Goal: Information Seeking & Learning: Learn about a topic

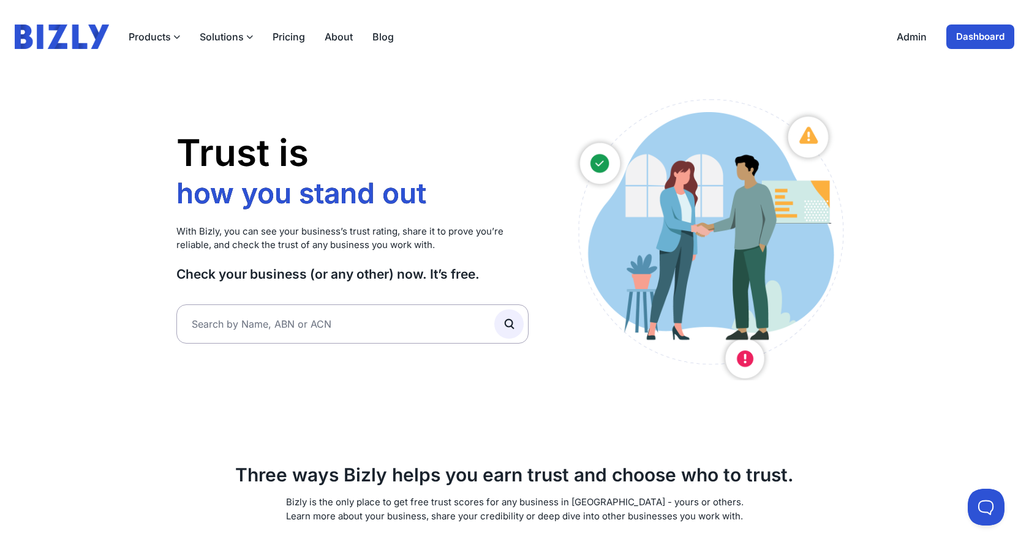
click at [428, 132] on h1 "Trust is how you stand out who you work with how you grow how you stand out" at bounding box center [352, 170] width 352 height 81
click at [224, 39] on button "Solutions" at bounding box center [226, 36] width 53 height 15
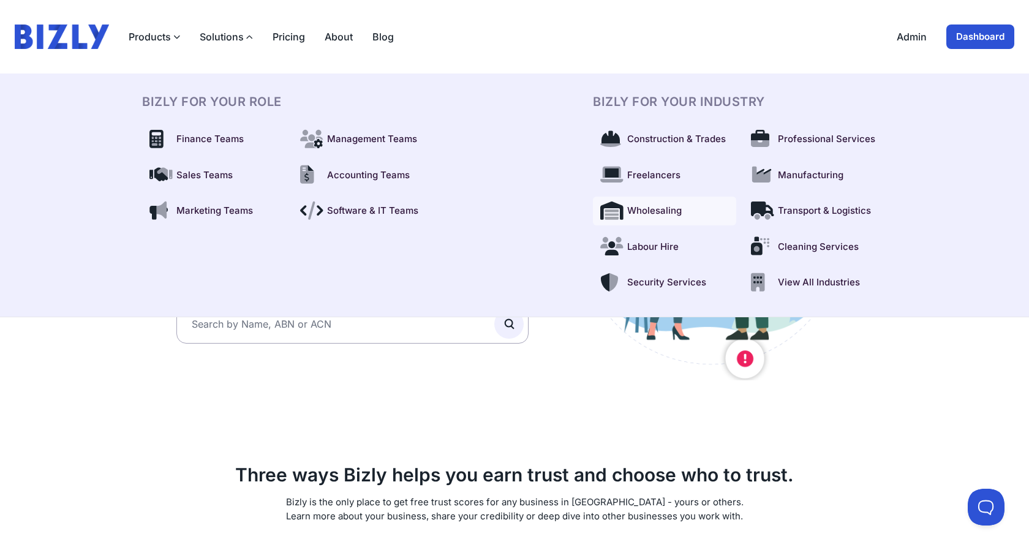
click at [647, 140] on link "Wholesaling" at bounding box center [664, 211] width 143 height 29
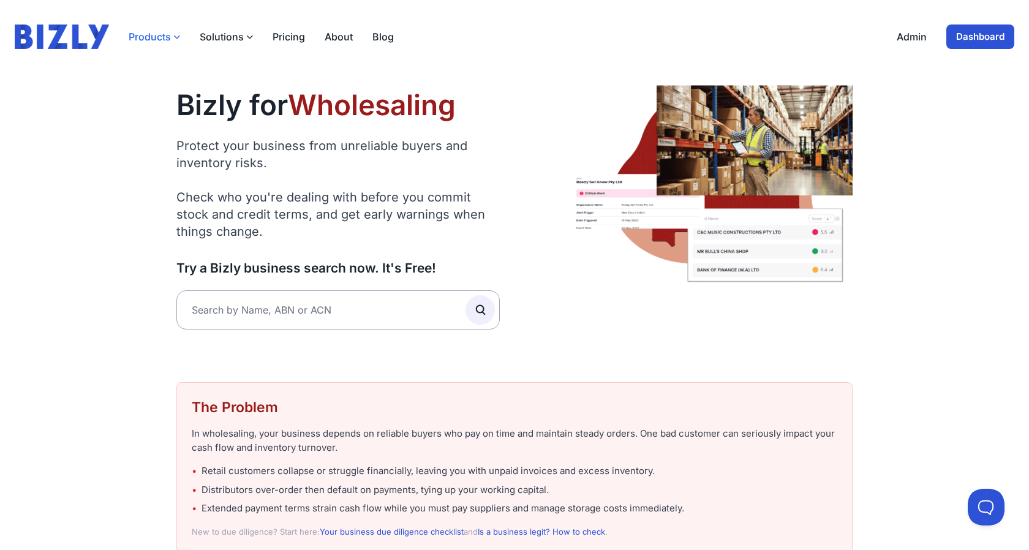
click at [162, 40] on button "Products" at bounding box center [154, 36] width 51 height 15
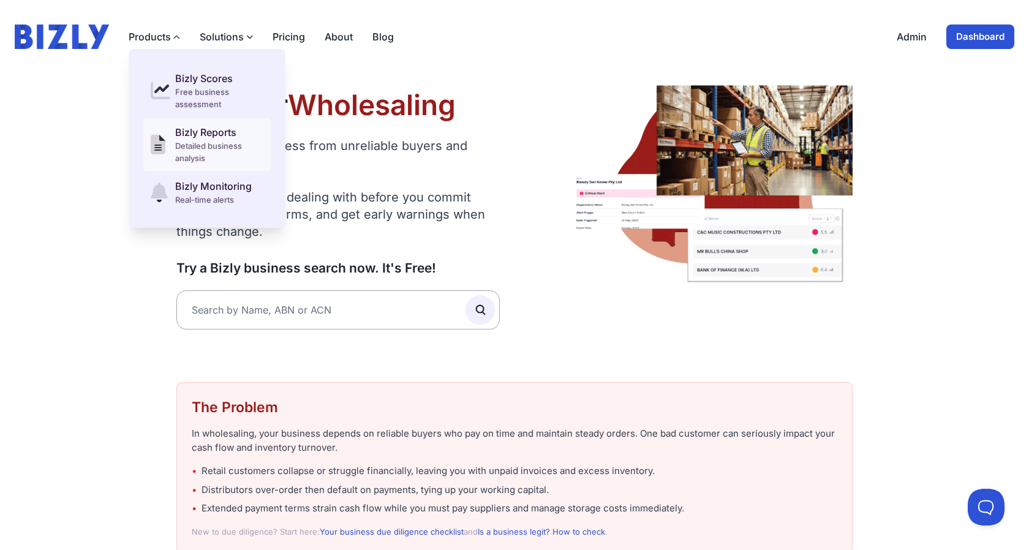
click at [189, 148] on div "Detailed business analysis" at bounding box center [219, 152] width 88 height 24
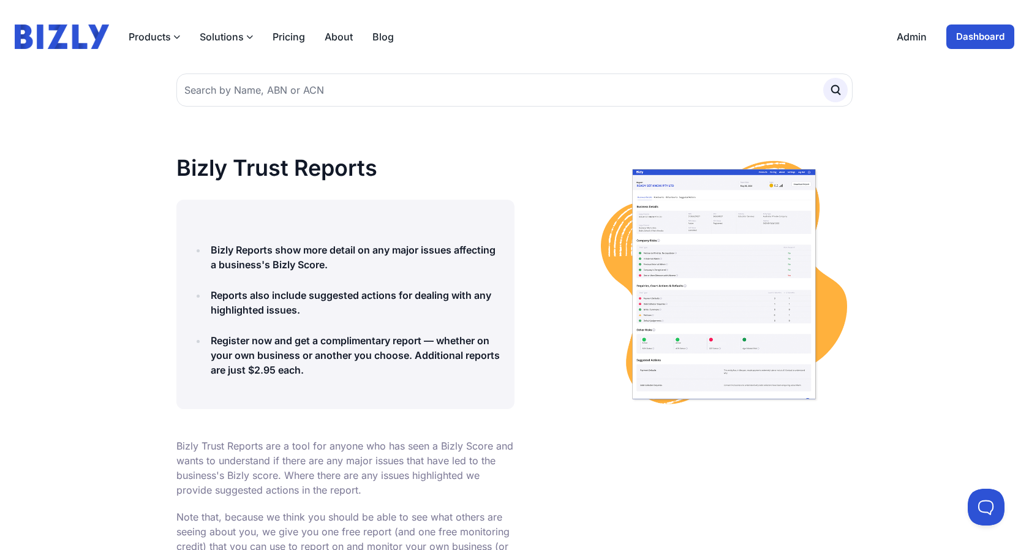
click at [219, 37] on button "Solutions" at bounding box center [226, 36] width 53 height 15
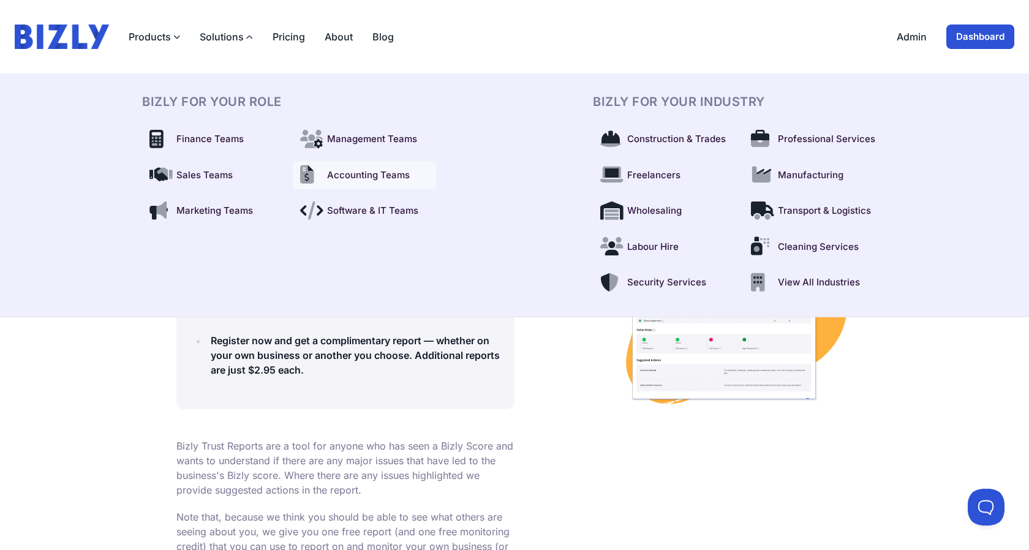
click at [359, 182] on link "Accounting Teams" at bounding box center [364, 175] width 143 height 29
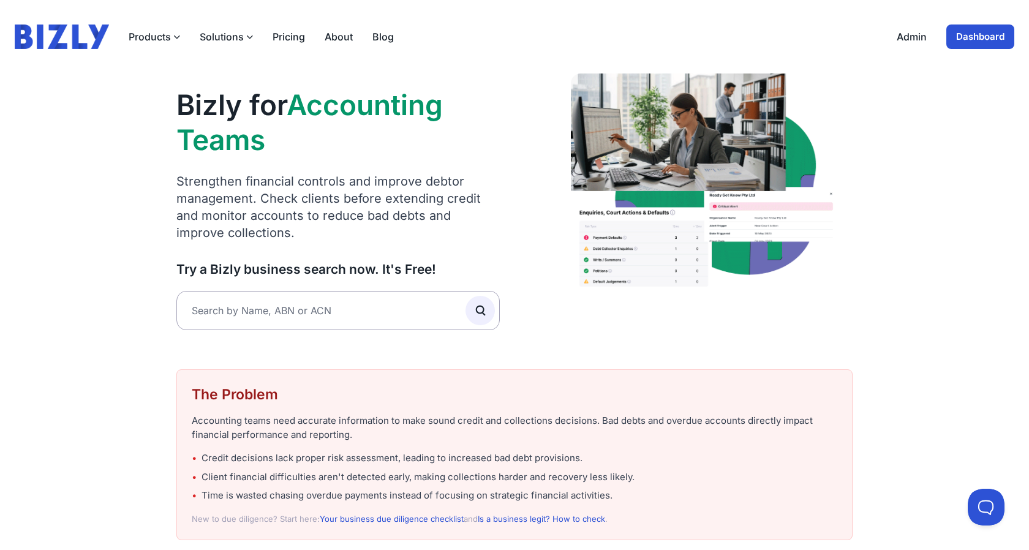
click at [212, 37] on button "Solutions" at bounding box center [226, 36] width 53 height 15
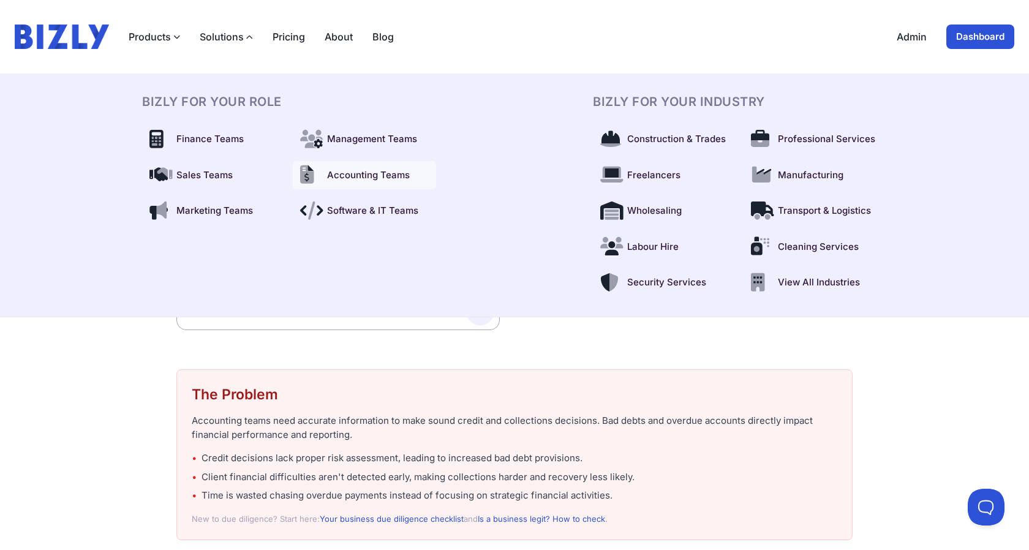
click at [369, 177] on span "Accounting Teams" at bounding box center [368, 175] width 83 height 14
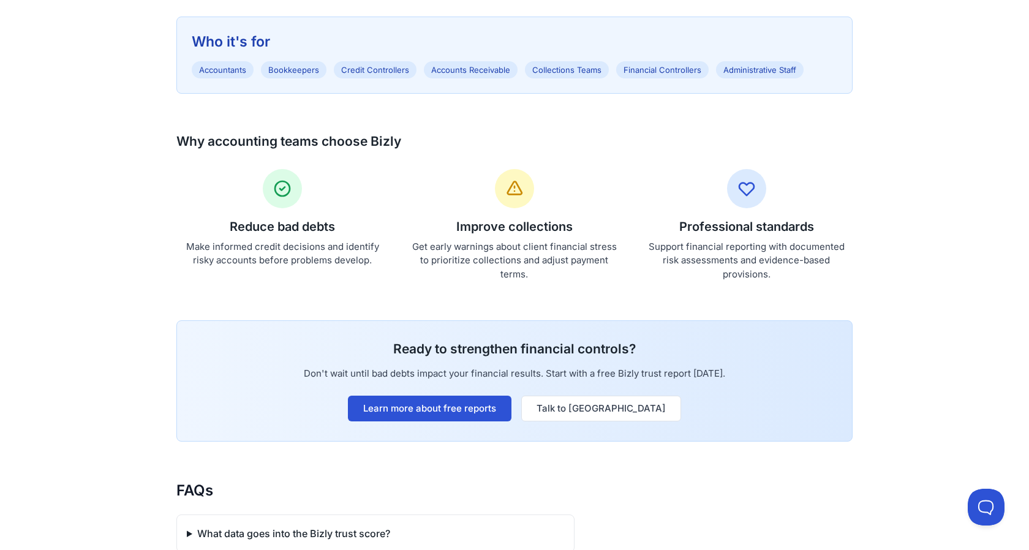
scroll to position [762, 0]
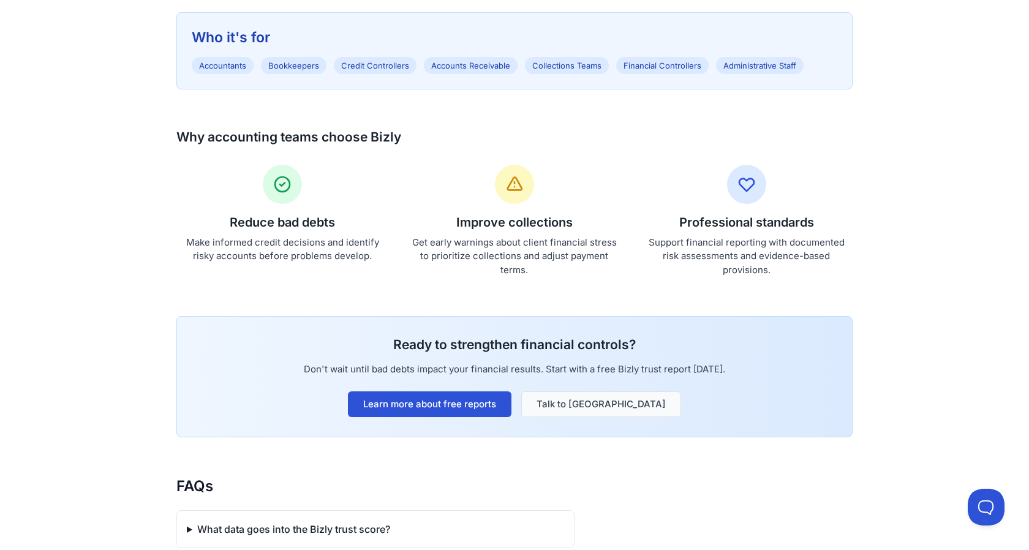
click at [574, 400] on link "Talk to [GEOGRAPHIC_DATA]" at bounding box center [601, 404] width 160 height 26
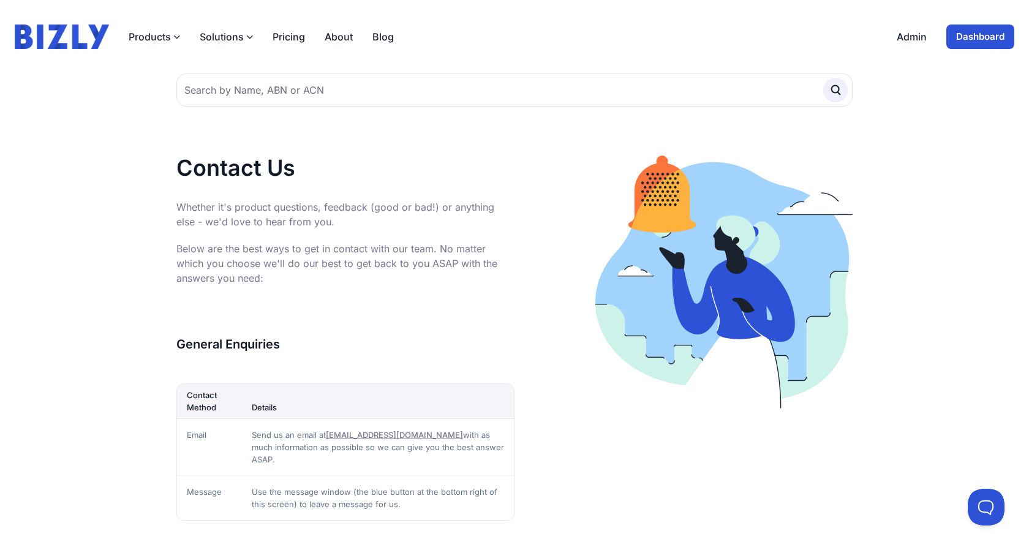
click at [456, 201] on p "Whether it's product questions, feedback (good or bad!) or anything else - we'd…" at bounding box center [345, 214] width 338 height 29
click at [152, 36] on button "Products" at bounding box center [154, 36] width 51 height 15
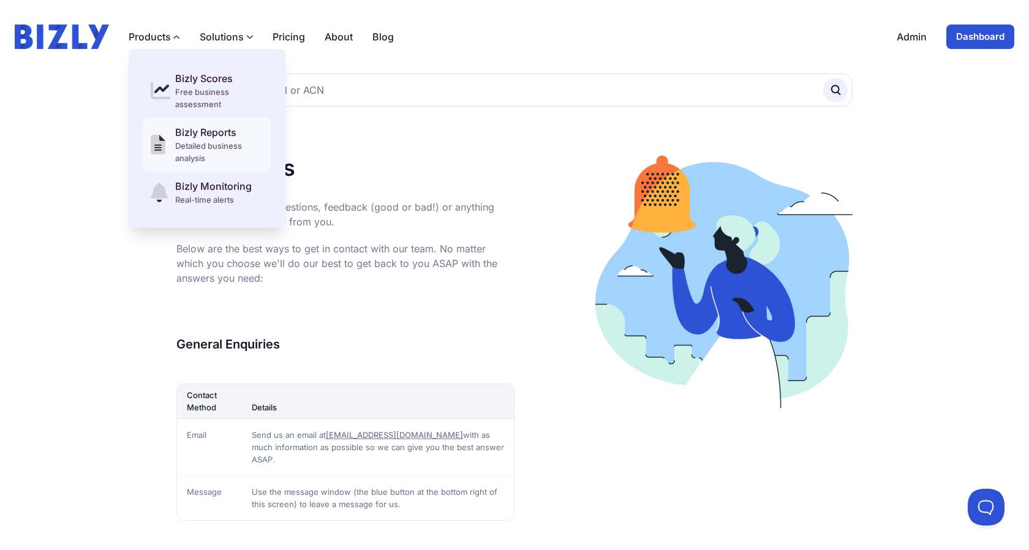
click at [170, 135] on link "Bizly Reports Detailed business analysis" at bounding box center [206, 145] width 127 height 54
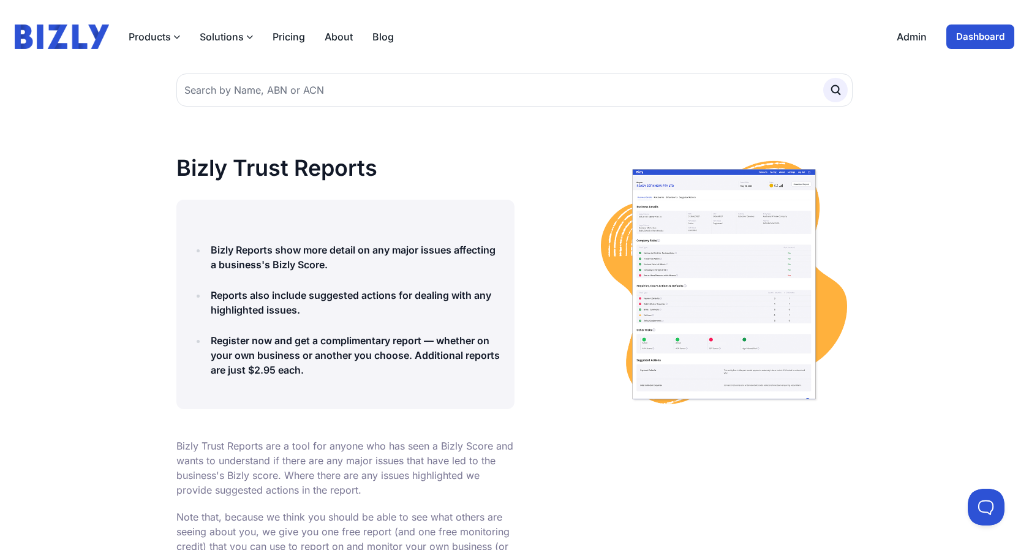
click at [246, 35] on icon "button" at bounding box center [249, 37] width 7 height 7
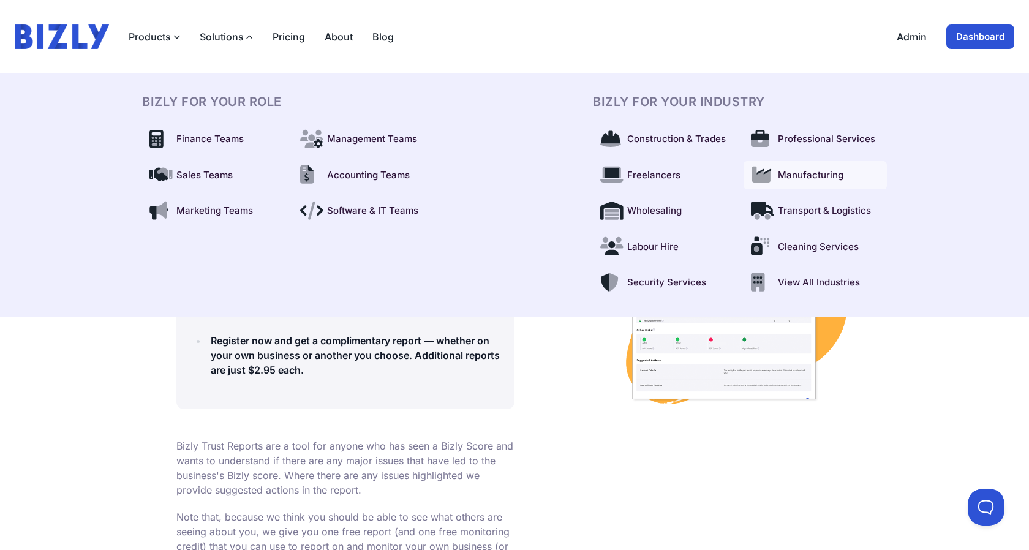
click at [817, 175] on span "Manufacturing" at bounding box center [811, 175] width 66 height 14
click at [697, 142] on span "Construction & Trades" at bounding box center [676, 139] width 99 height 14
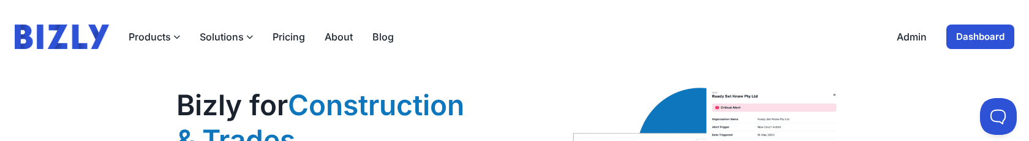
click at [246, 36] on icon "button" at bounding box center [249, 37] width 7 height 7
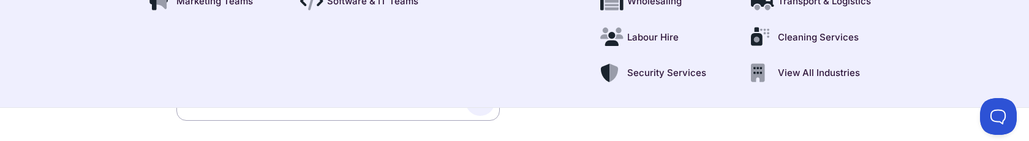
scroll to position [226, 0]
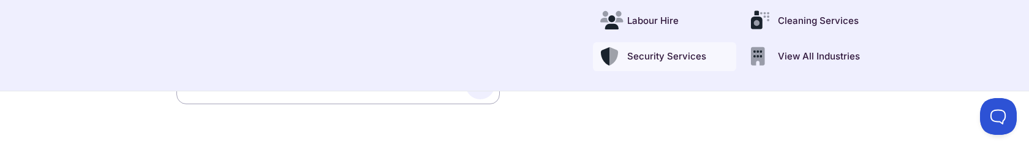
click at [641, 53] on span "Security Services" at bounding box center [666, 57] width 79 height 14
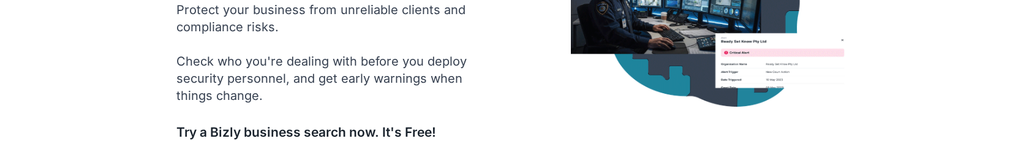
scroll to position [147, 0]
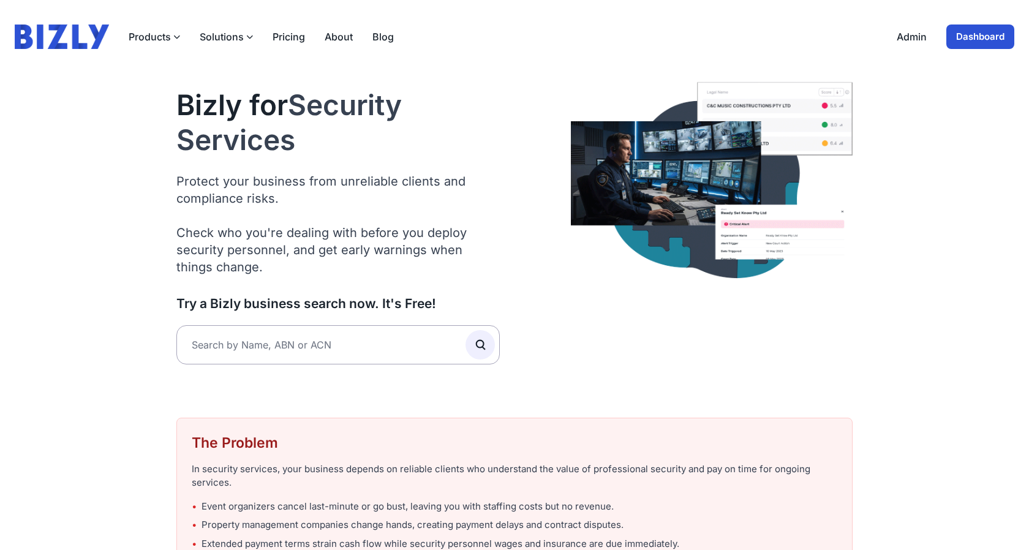
drag, startPoint x: 658, startPoint y: 196, endPoint x: 598, endPoint y: 340, distance: 155.7
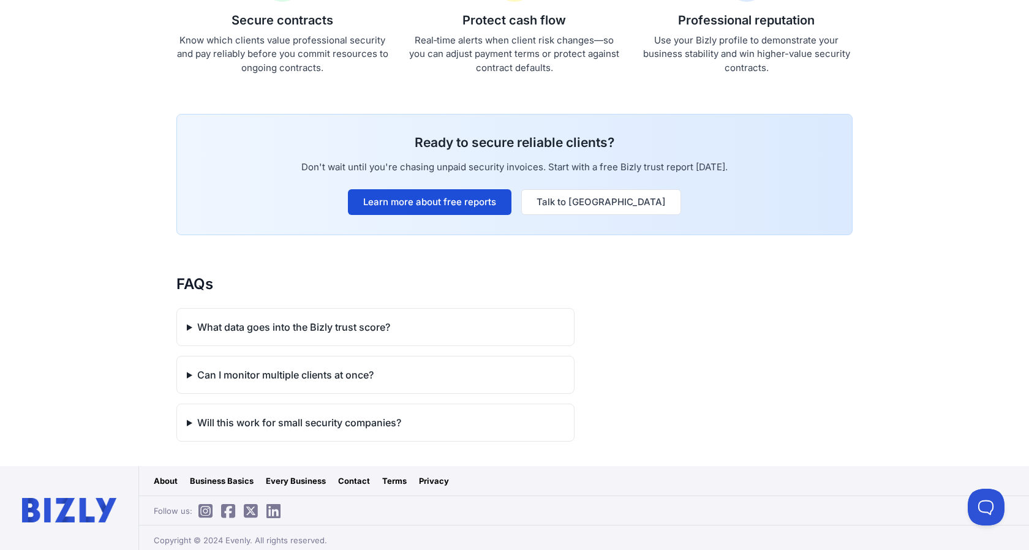
scroll to position [1072, 0]
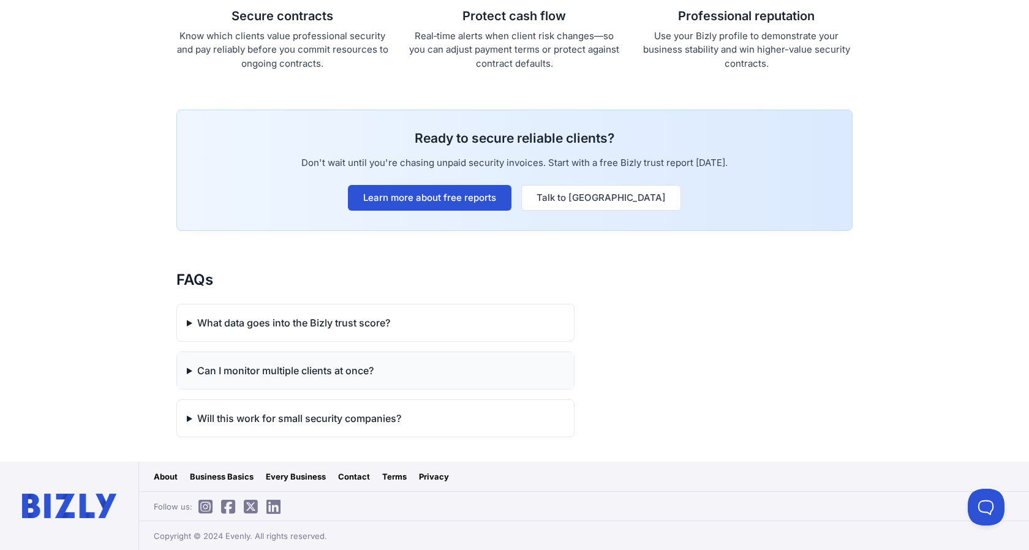
click at [353, 140] on summary "Can I monitor multiple clients at once?" at bounding box center [375, 370] width 397 height 37
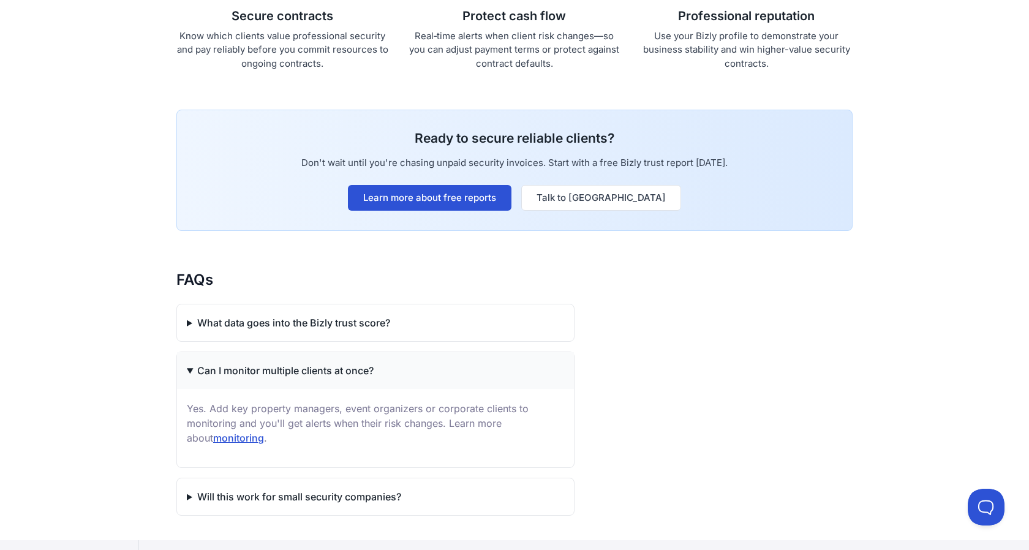
click at [353, 140] on summary "Can I monitor multiple clients at once?" at bounding box center [375, 370] width 397 height 37
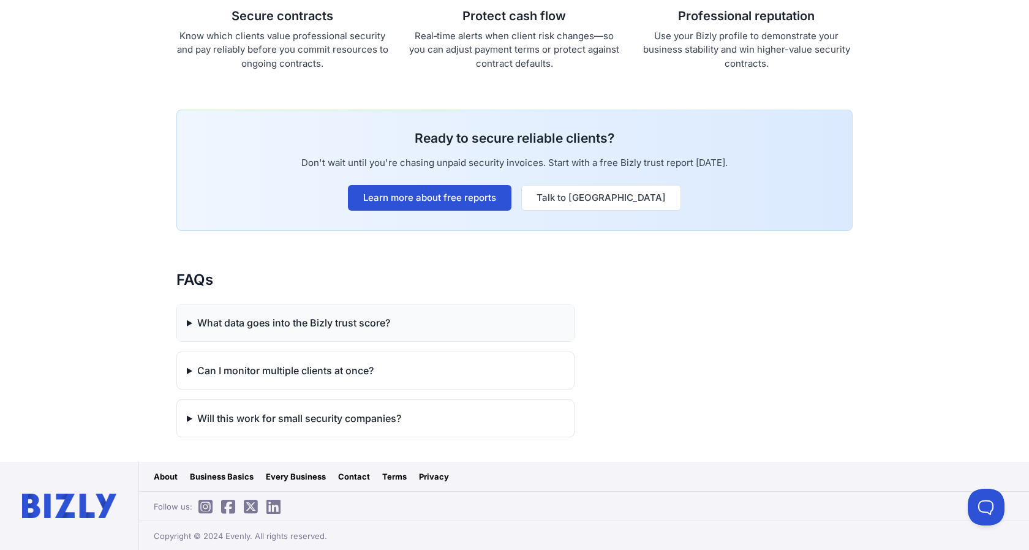
click at [374, 140] on summary "What data goes into the Bizly trust score?" at bounding box center [375, 322] width 397 height 37
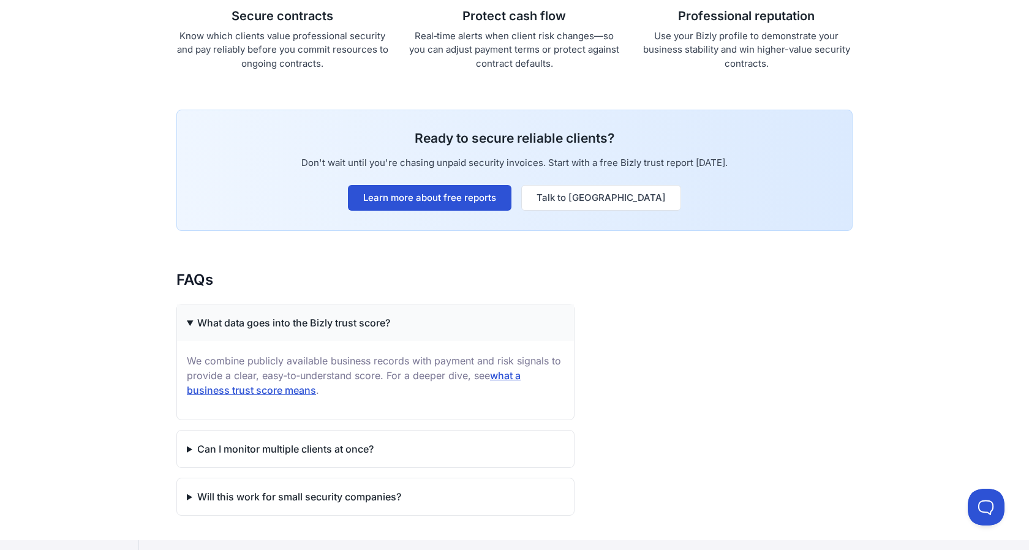
click at [374, 140] on summary "What data goes into the Bizly trust score?" at bounding box center [375, 322] width 397 height 37
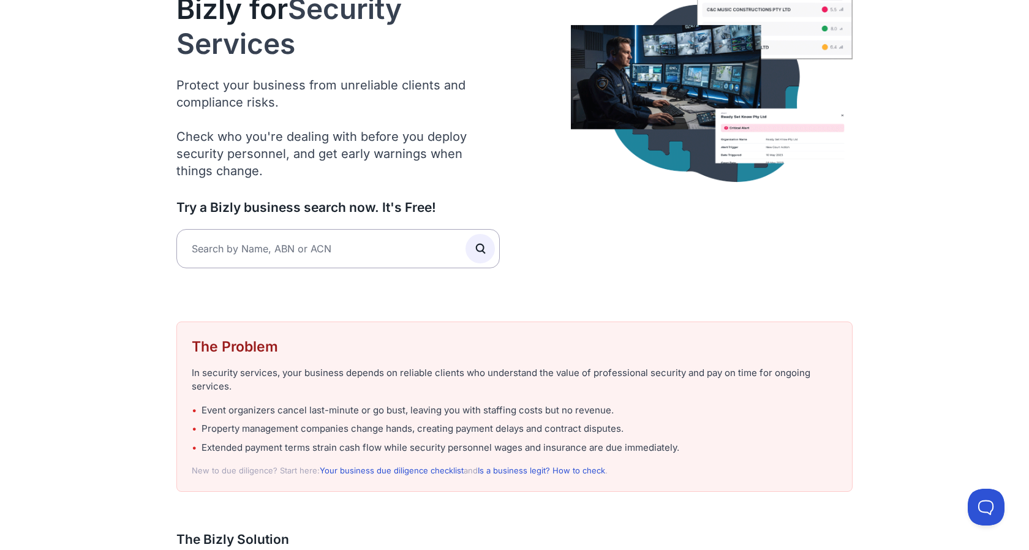
scroll to position [0, 0]
